Goal: Transaction & Acquisition: Purchase product/service

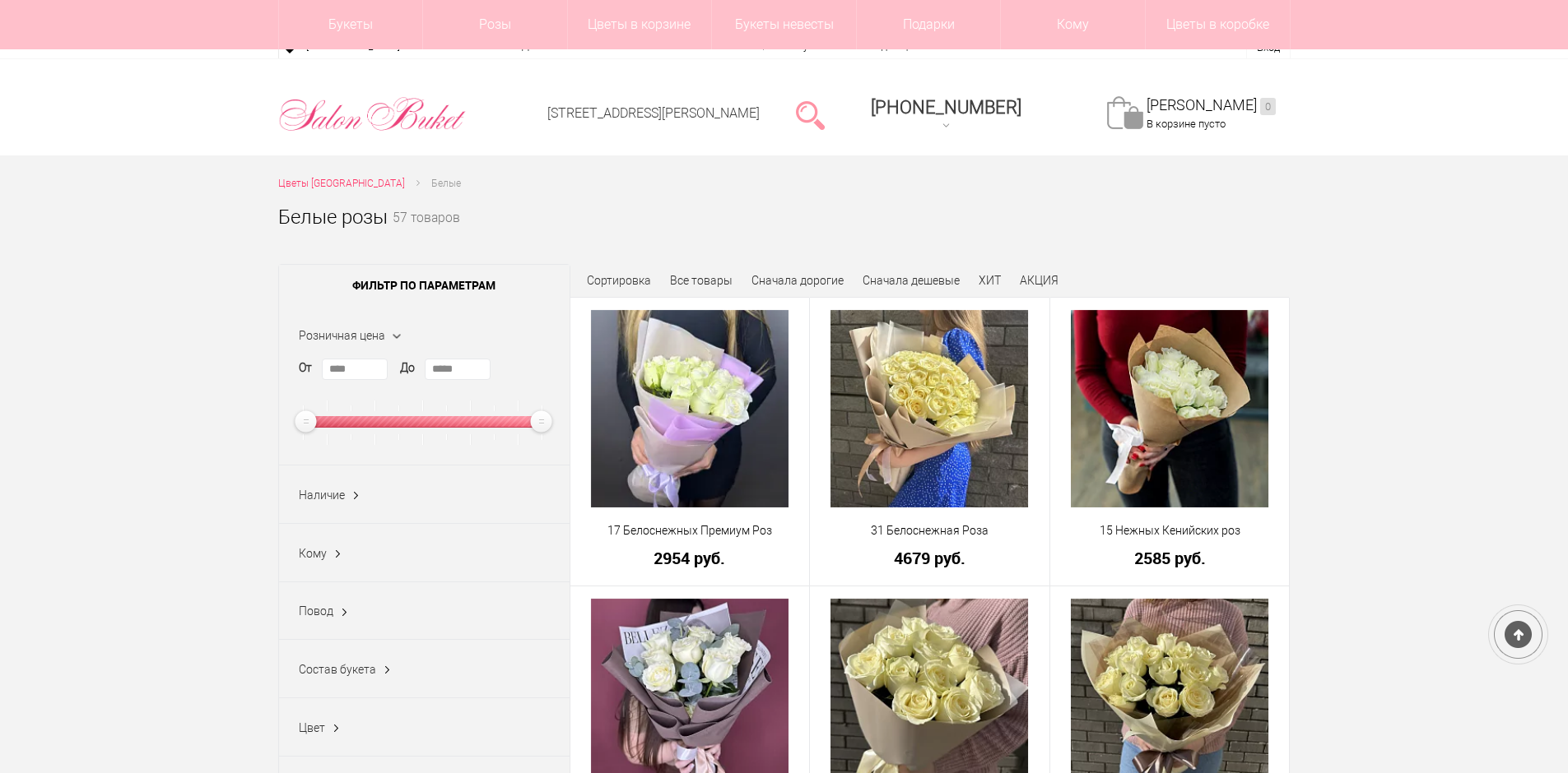
scroll to position [329, 0]
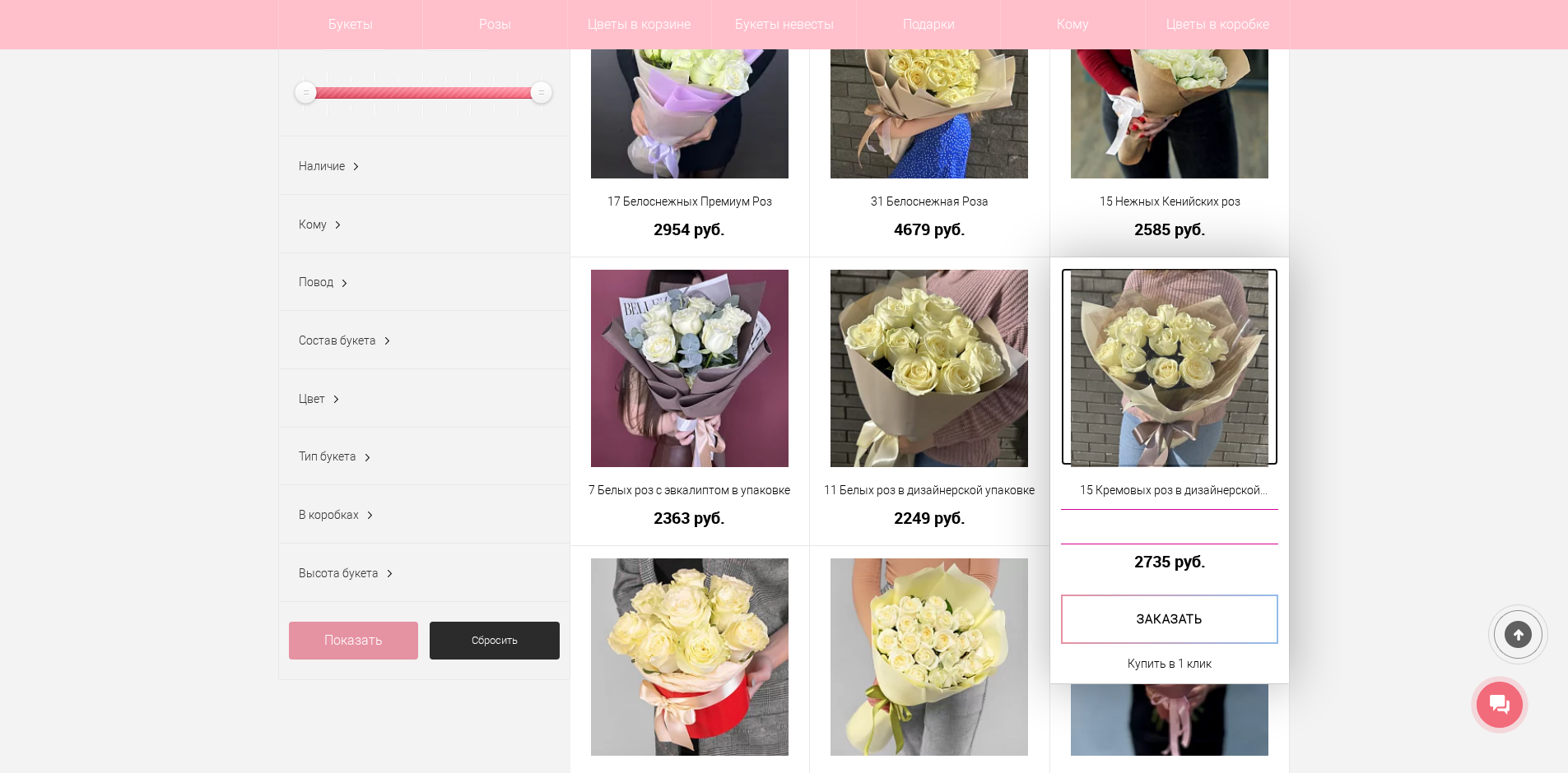
click at [1127, 373] on img at bounding box center [1169, 368] width 198 height 198
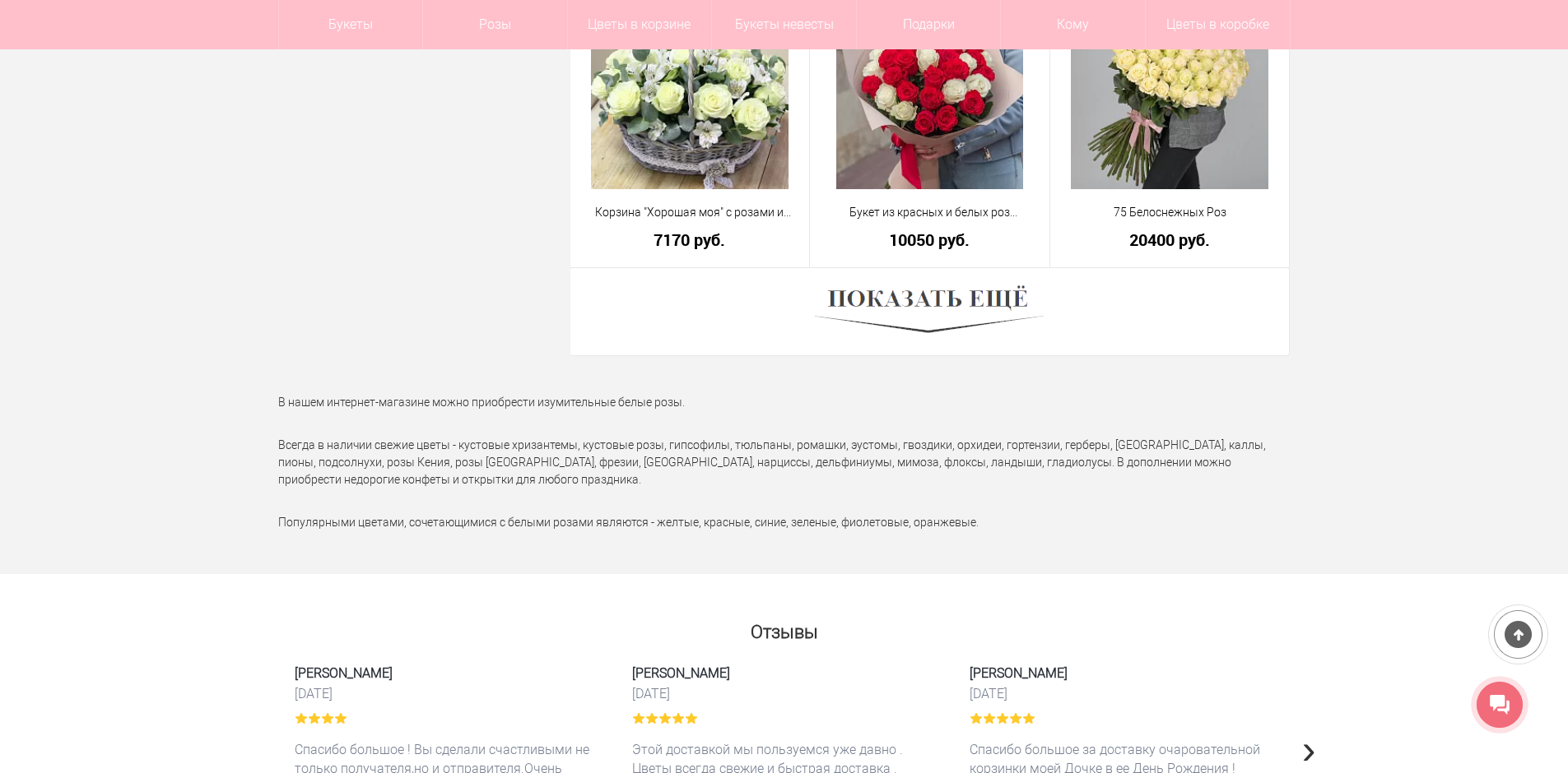
scroll to position [4655, 0]
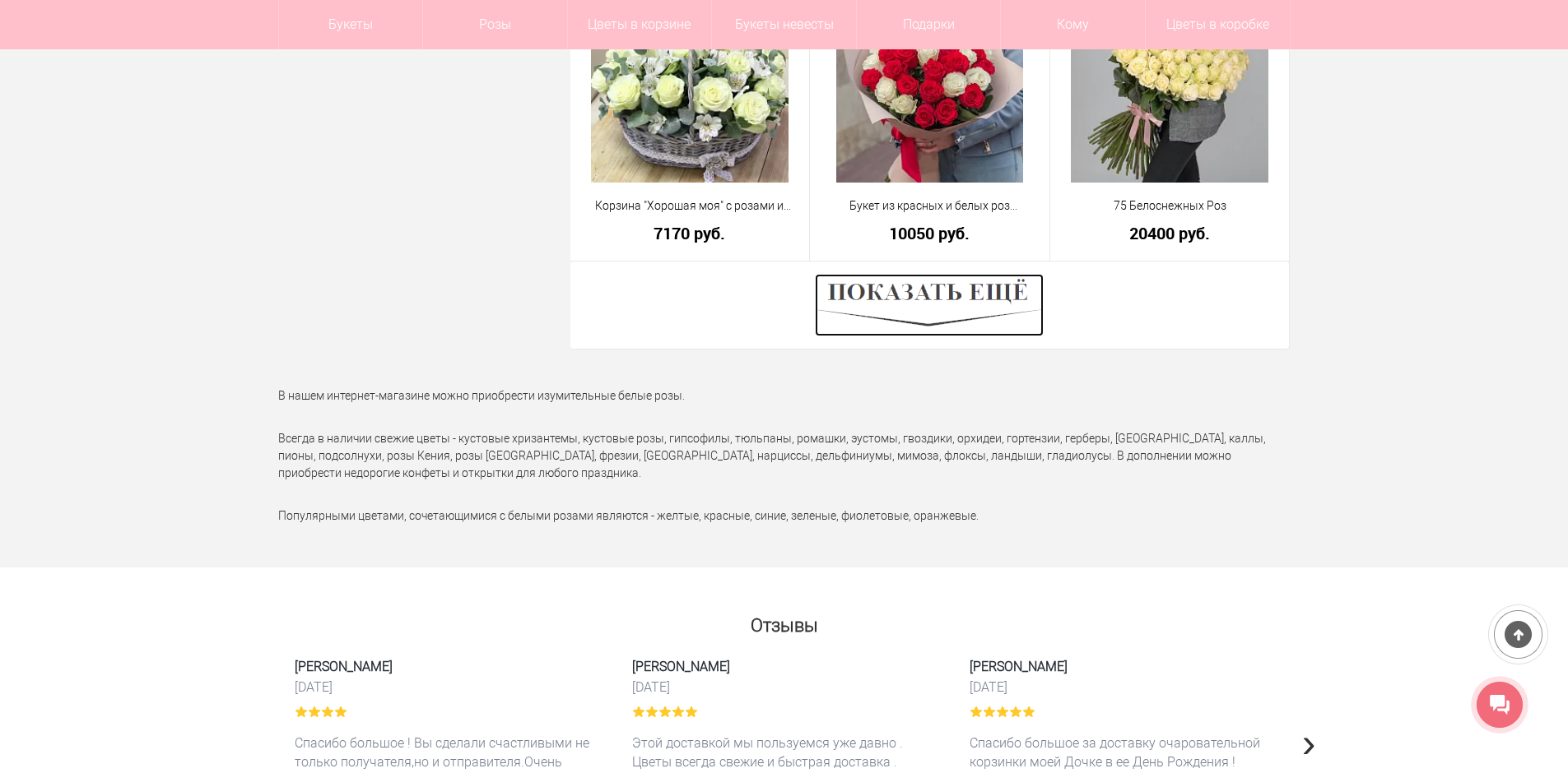
click at [851, 292] on img at bounding box center [928, 305] width 229 height 62
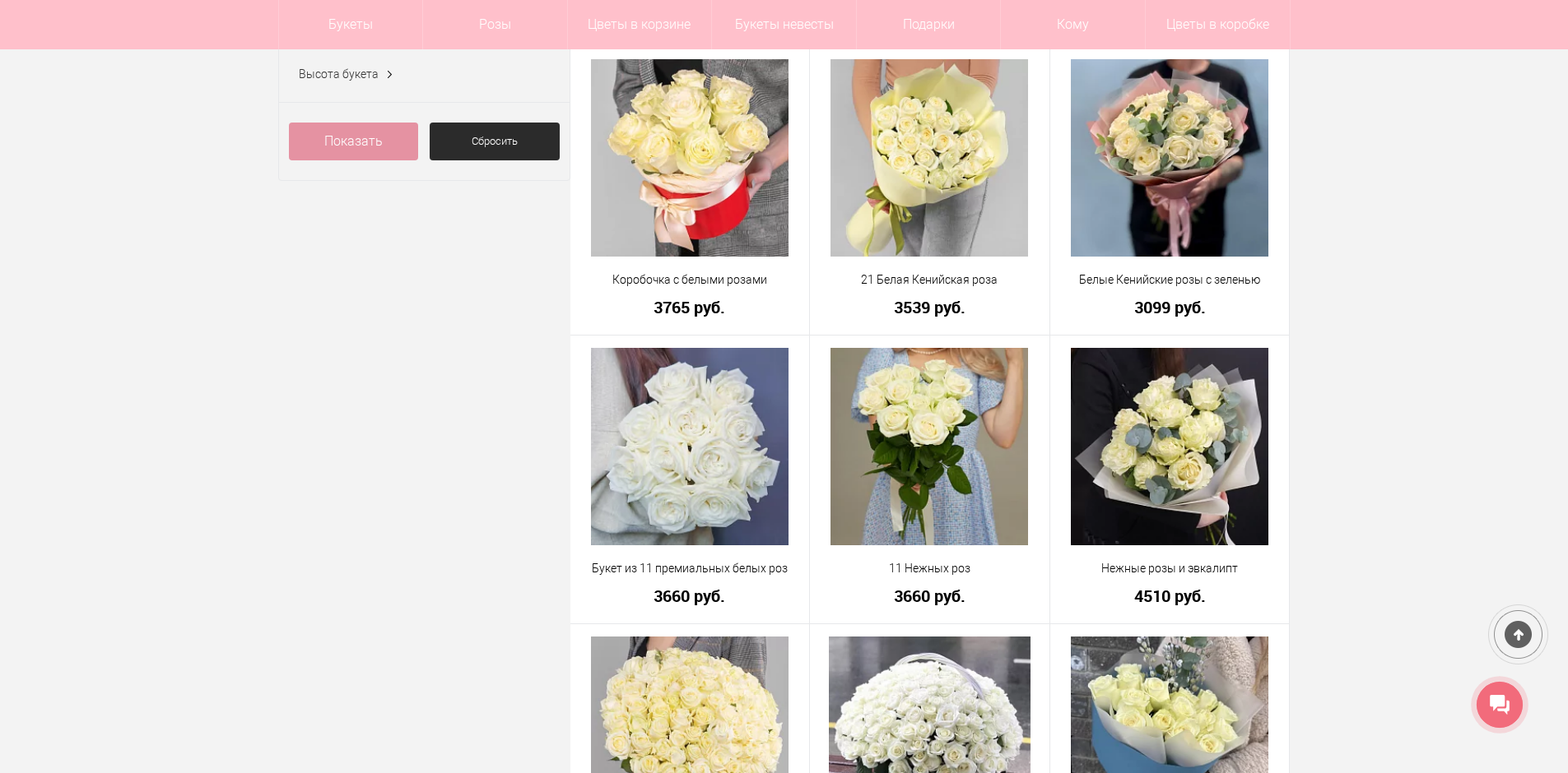
scroll to position [789, 0]
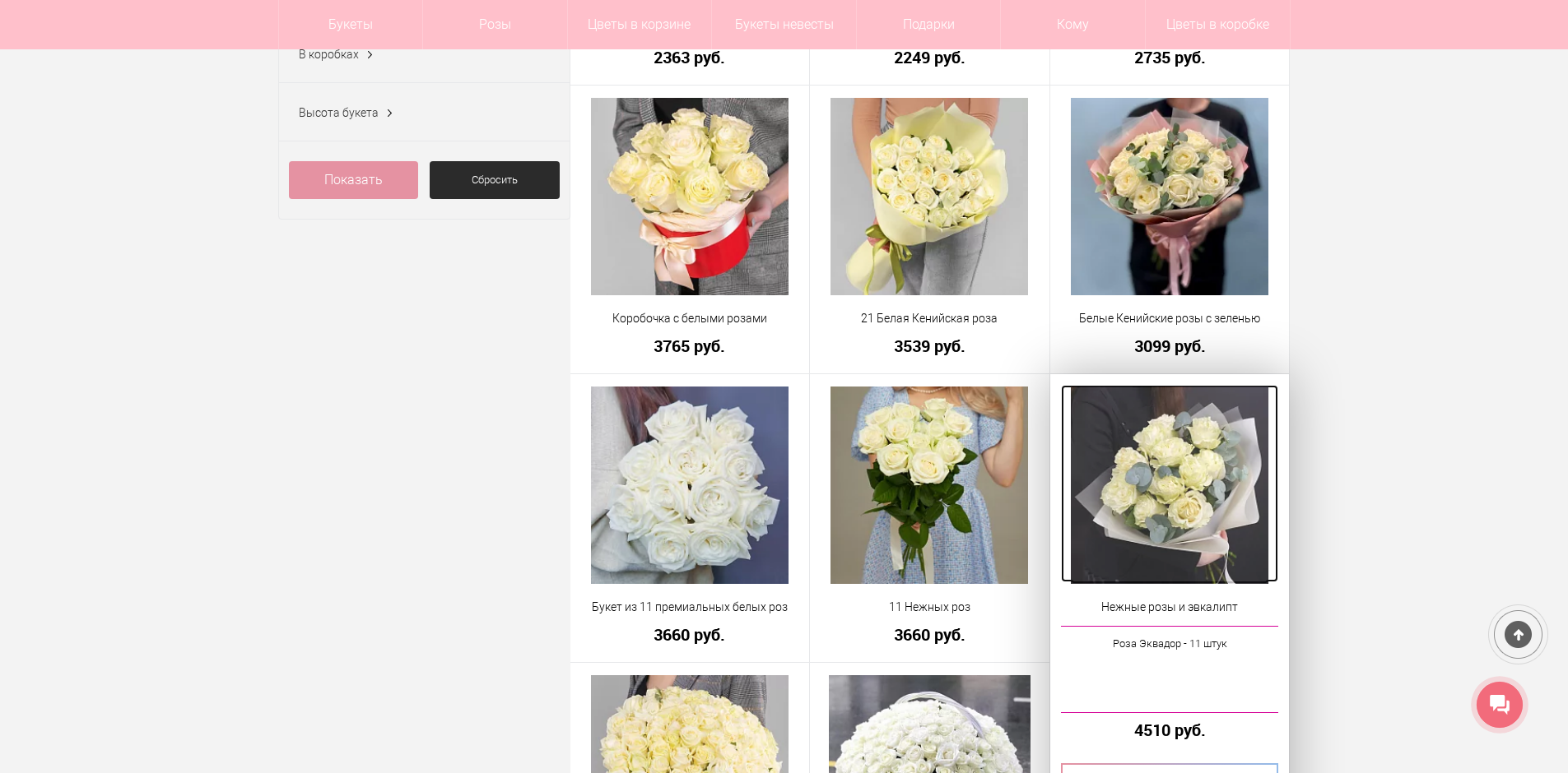
click at [1156, 499] on img at bounding box center [1169, 485] width 198 height 198
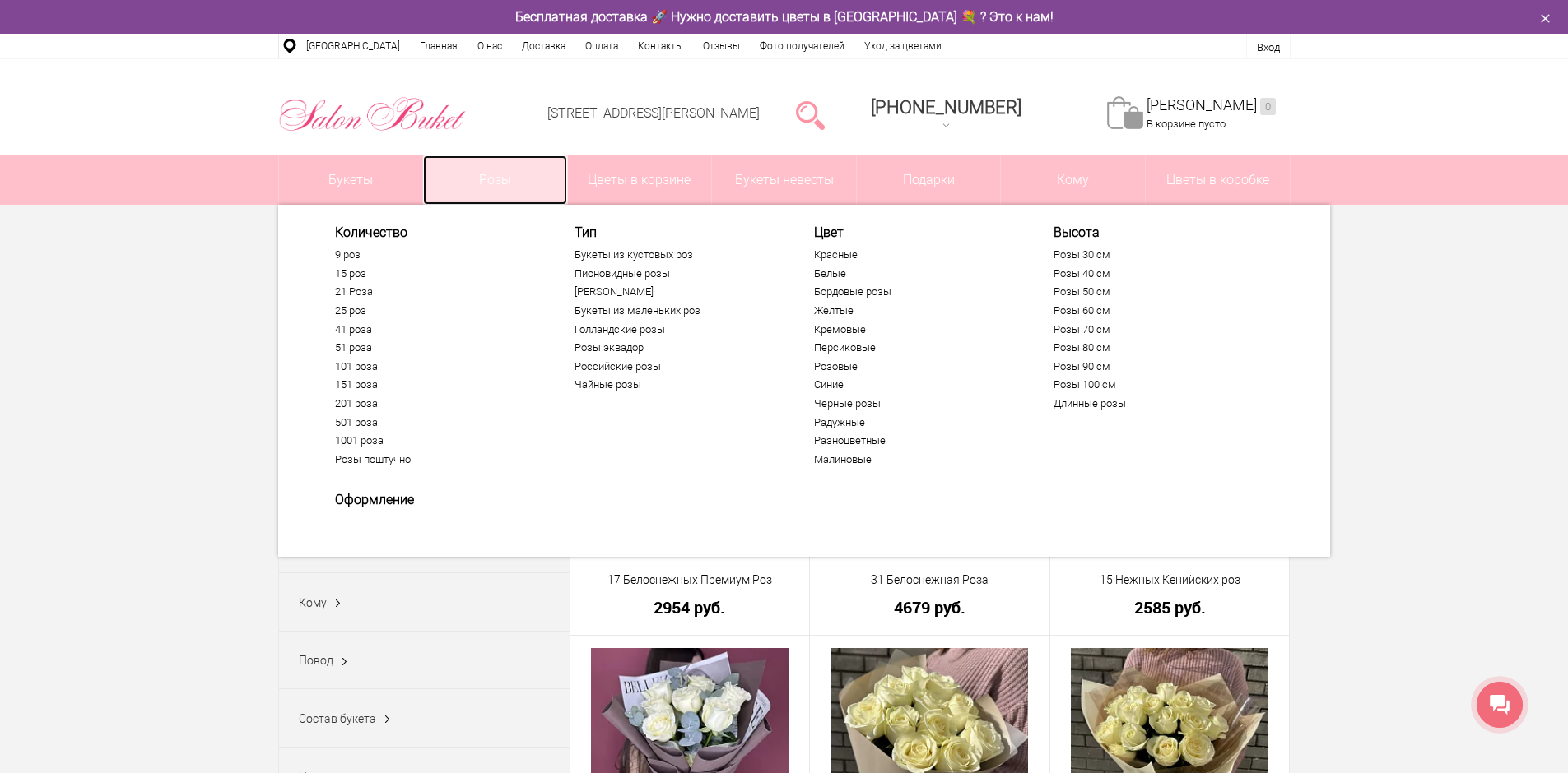
click at [520, 176] on link "Розы" at bounding box center [494, 181] width 144 height 50
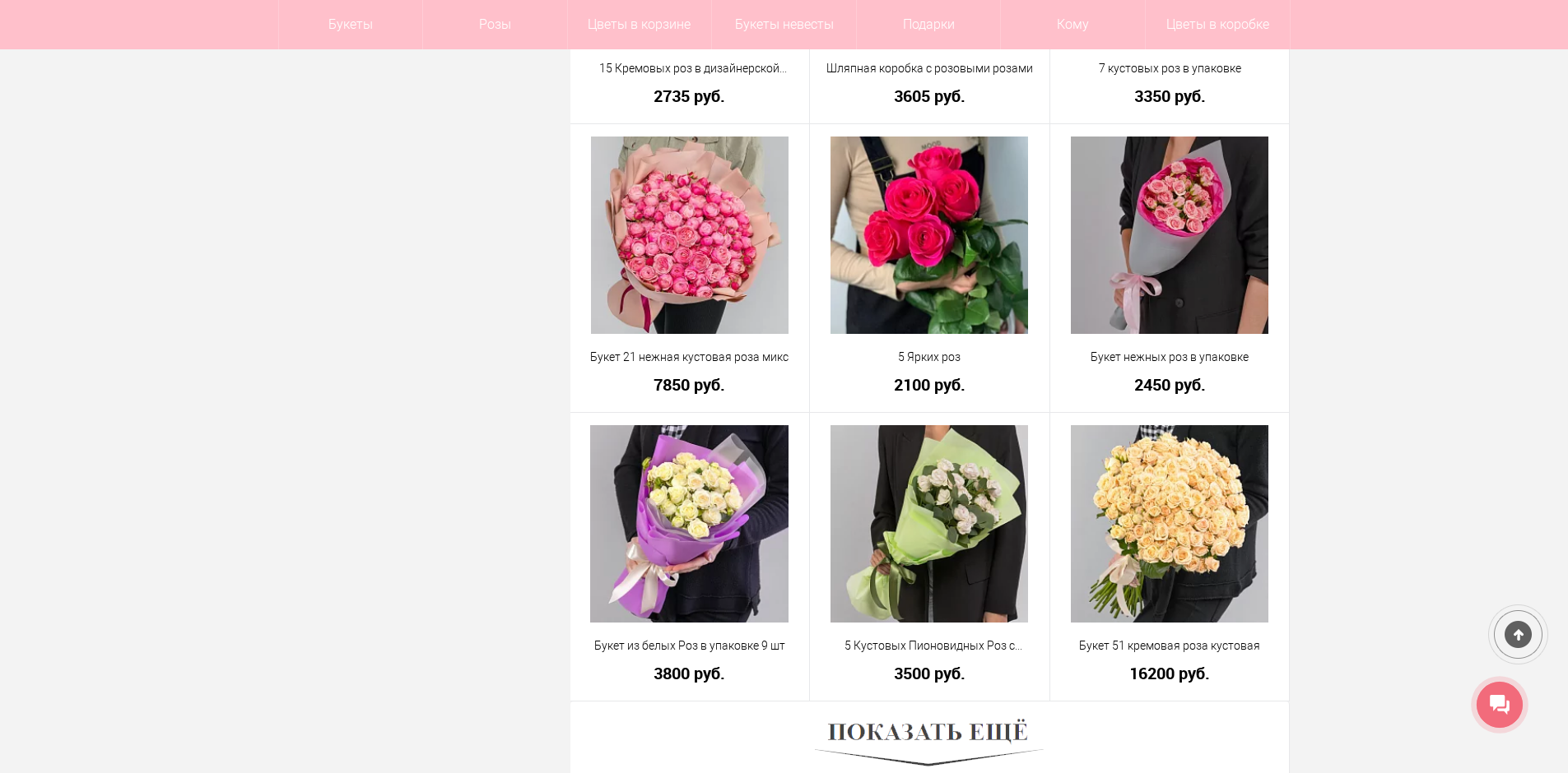
scroll to position [4277, 0]
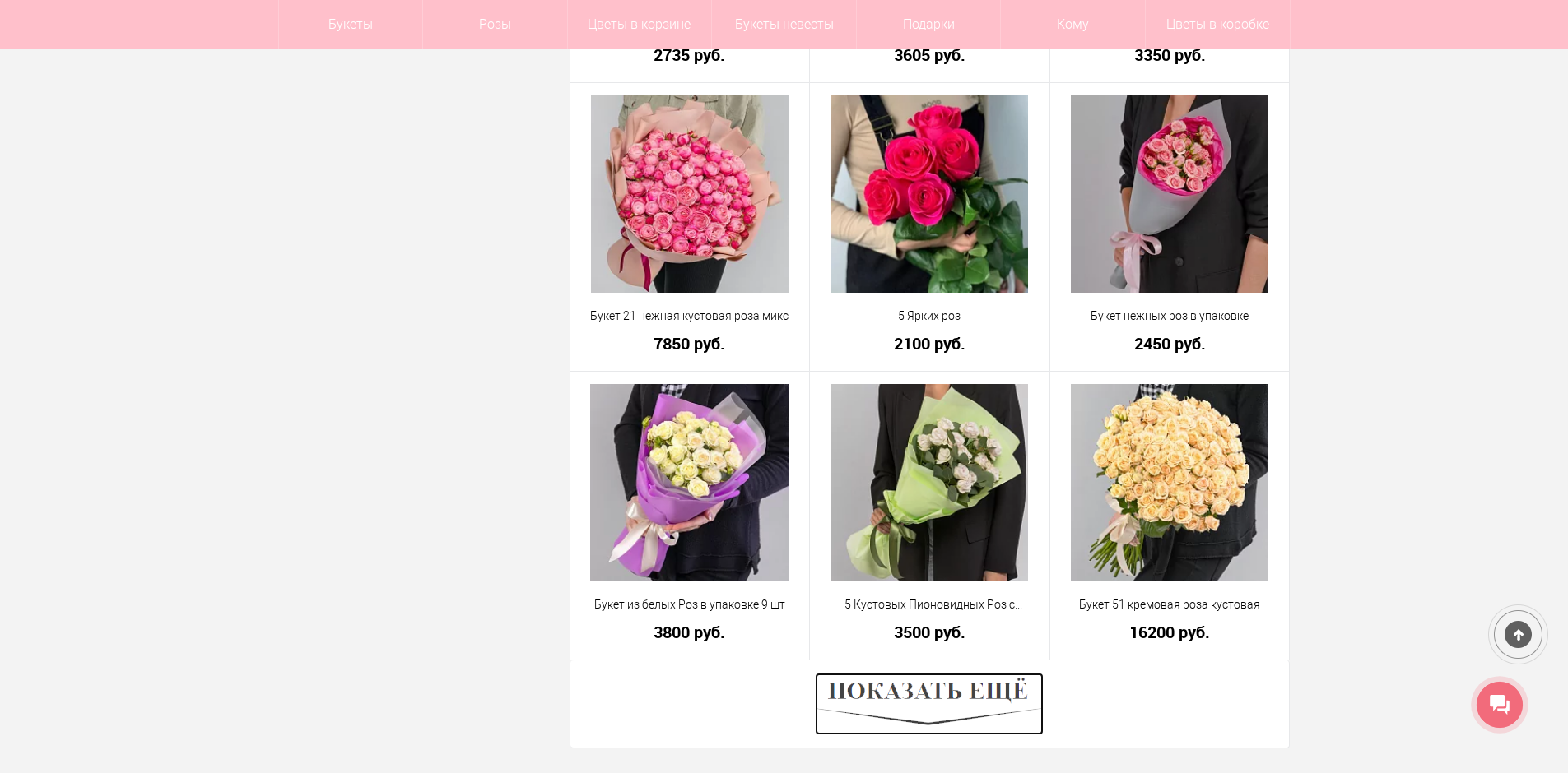
click at [1014, 692] on img at bounding box center [928, 703] width 229 height 62
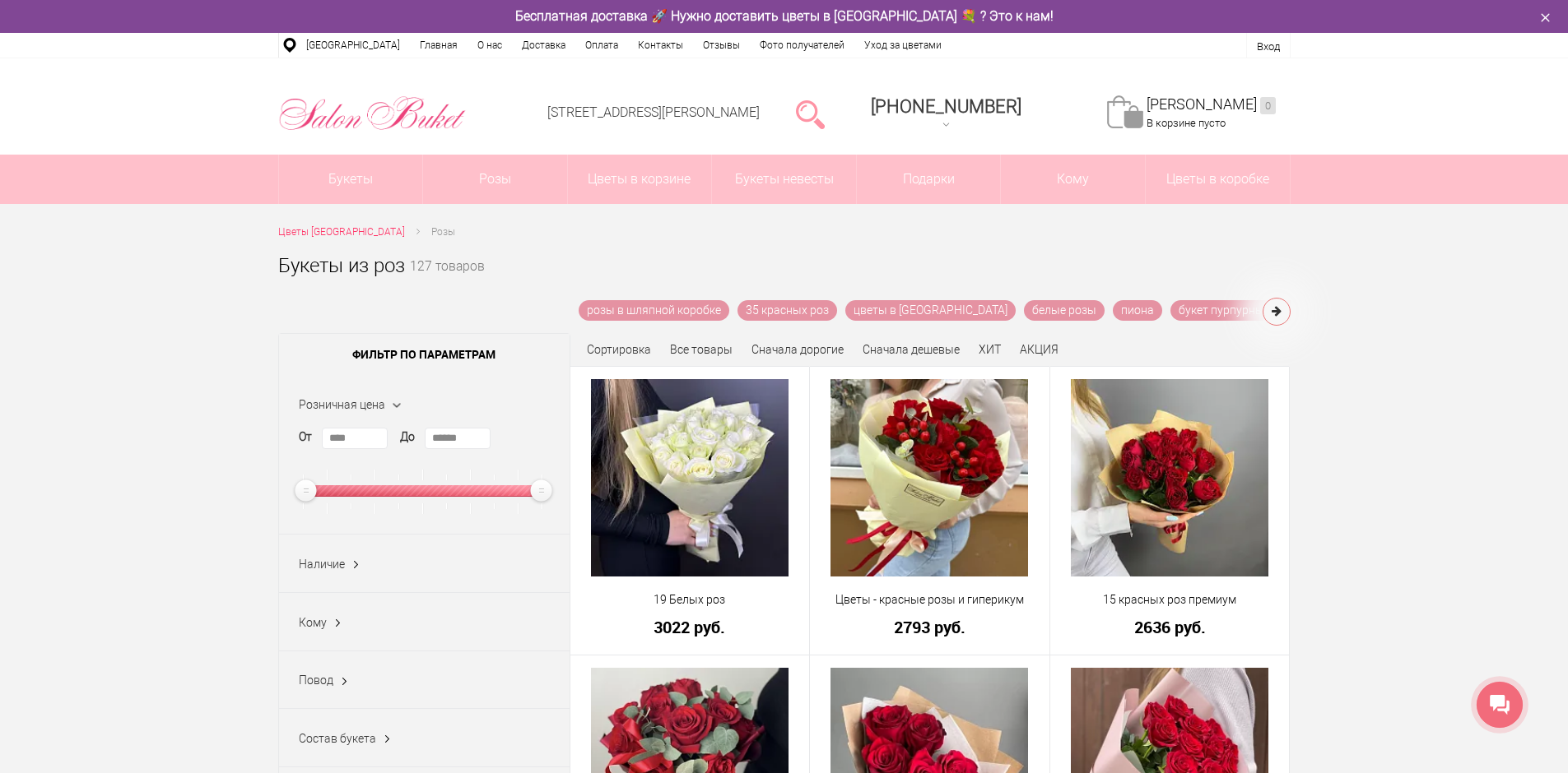
scroll to position [0, 0]
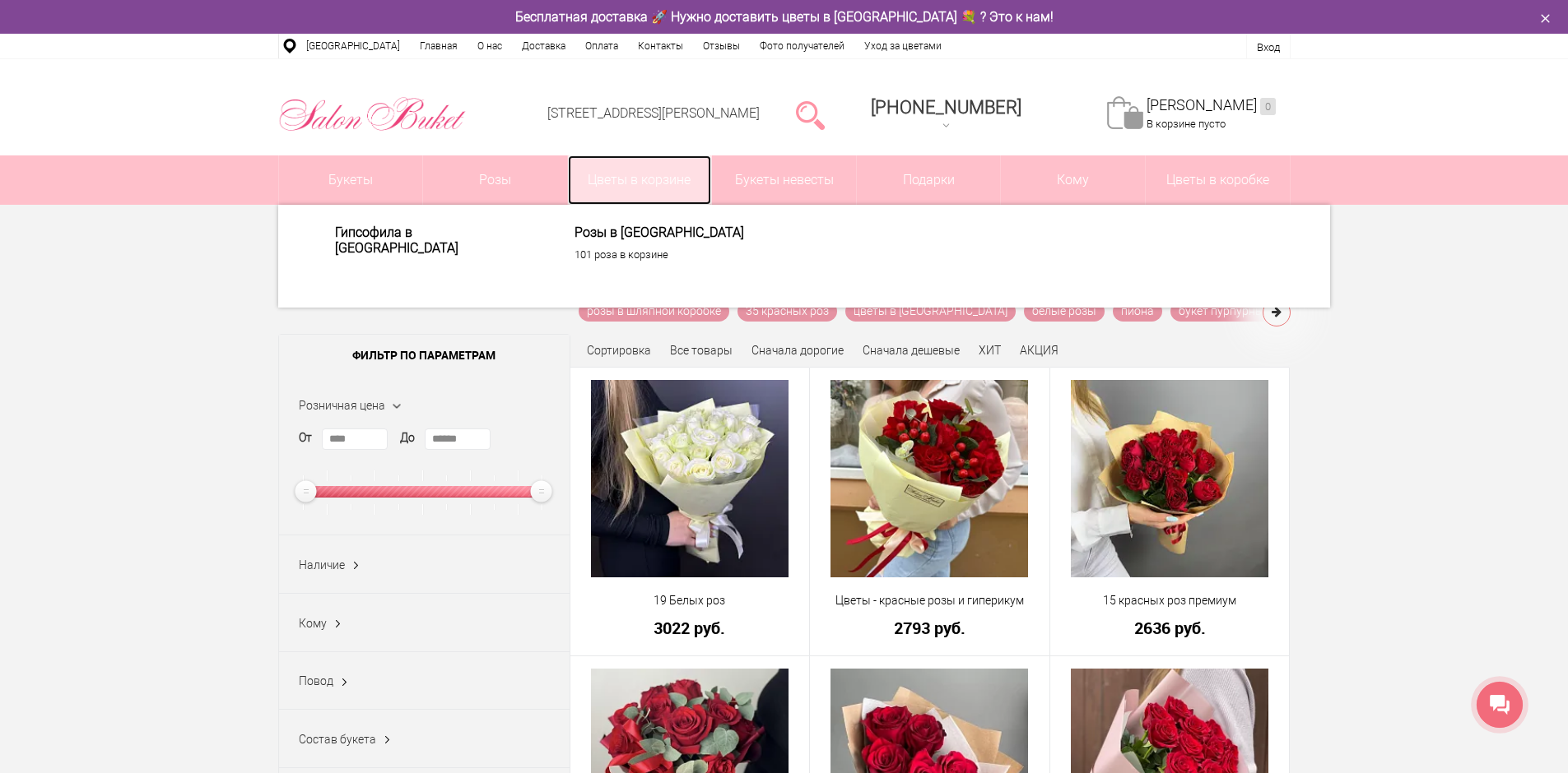
click at [676, 181] on link "Цветы в корзине" at bounding box center [640, 181] width 144 height 50
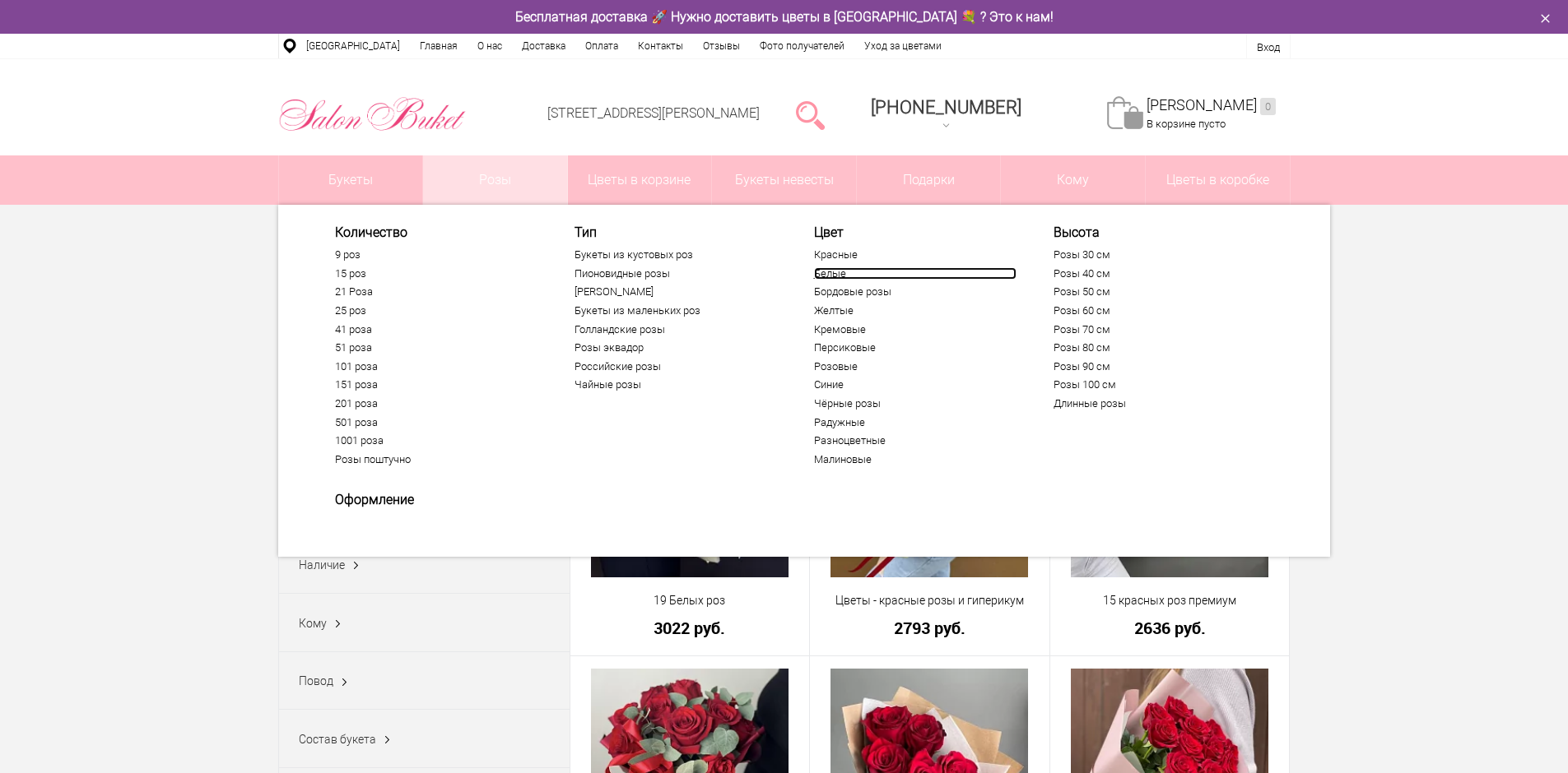
click at [838, 277] on link "Белые" at bounding box center [915, 274] width 203 height 13
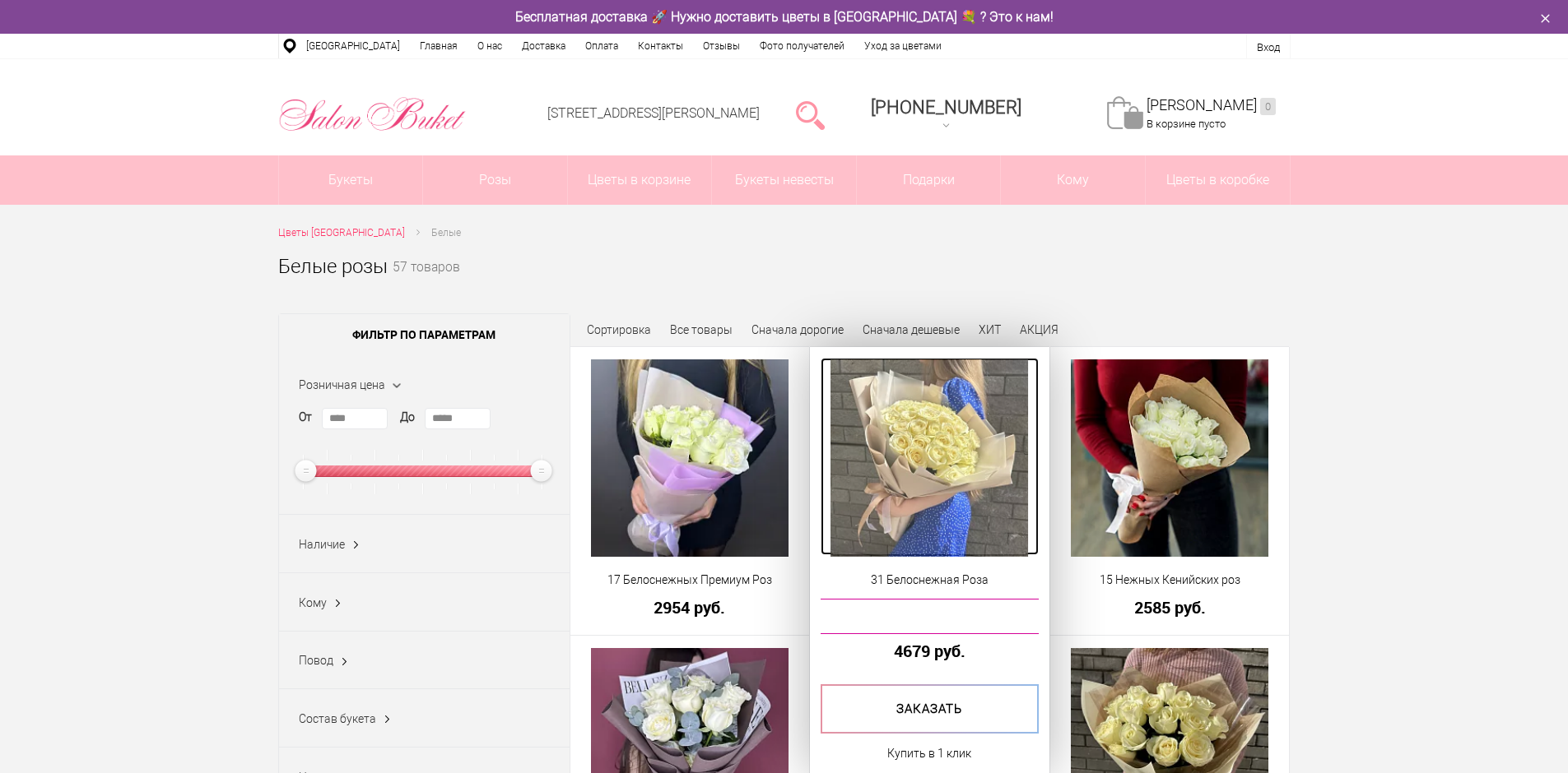
click at [956, 469] on img at bounding box center [929, 458] width 198 height 198
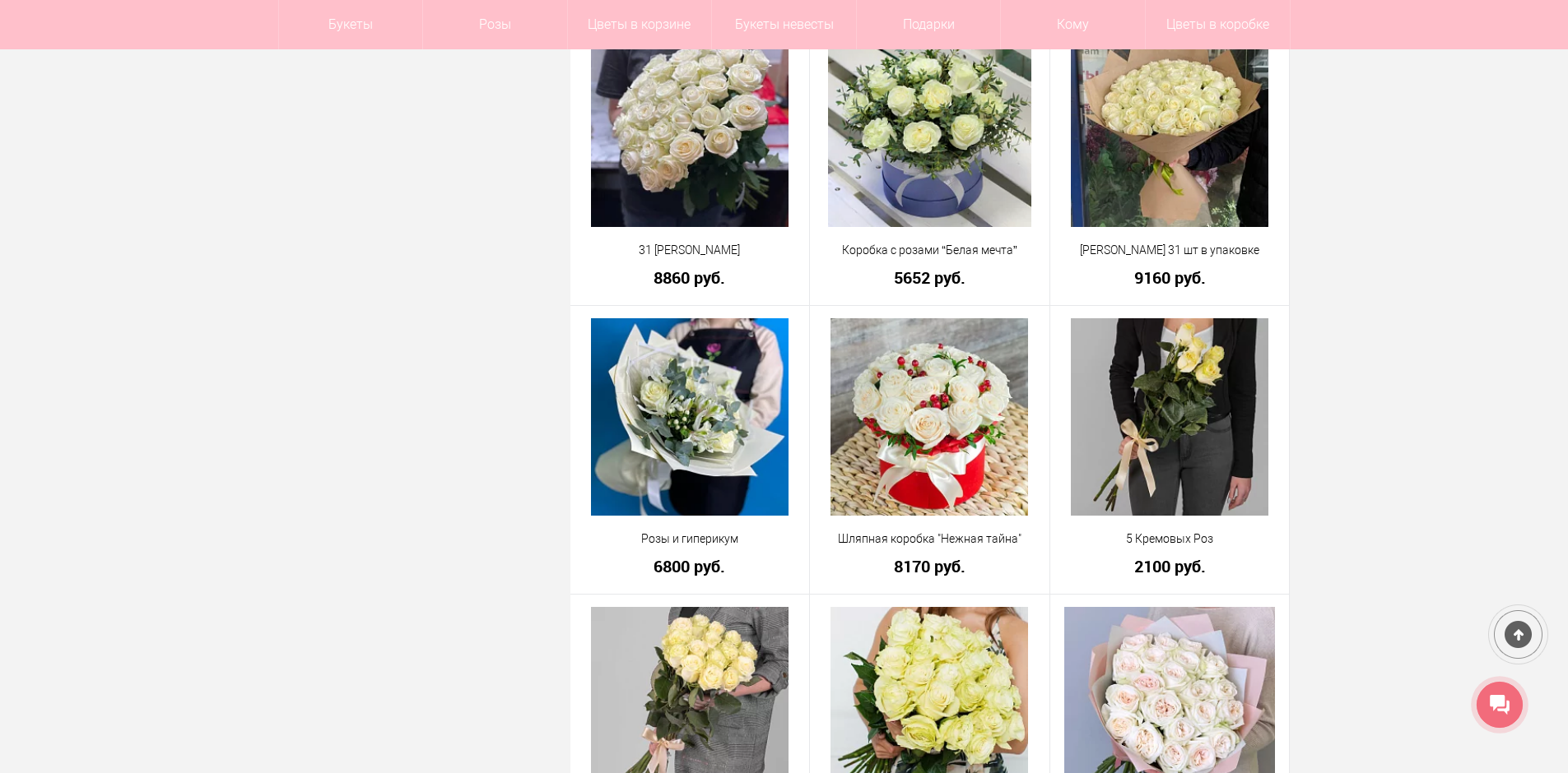
scroll to position [3125, 0]
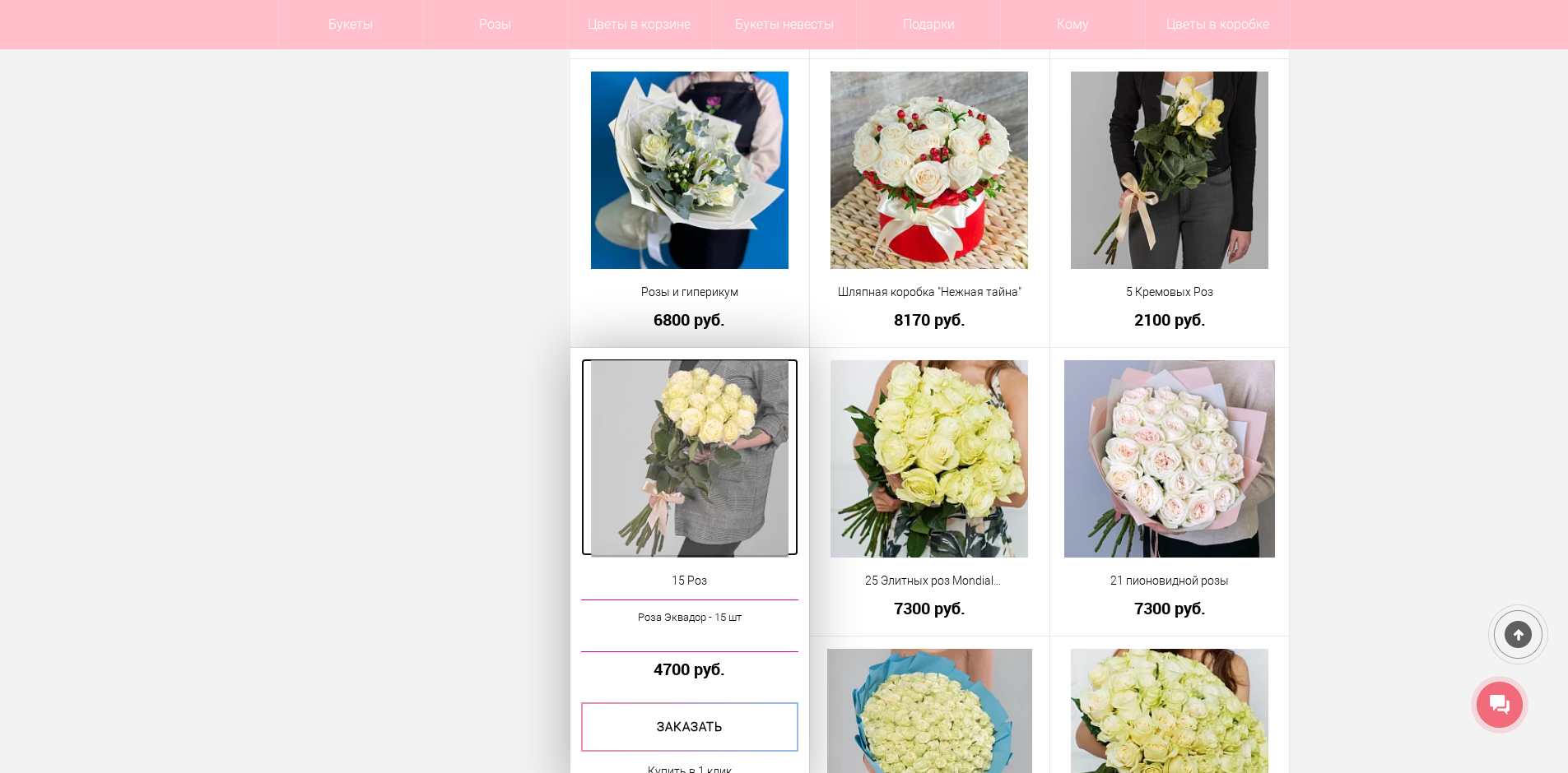
click at [699, 468] on img at bounding box center [689, 459] width 198 height 198
